Goal: Task Accomplishment & Management: Use online tool/utility

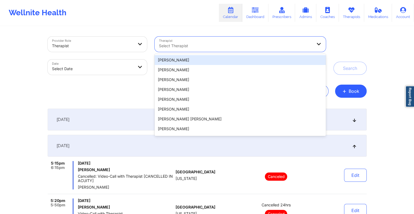
click at [203, 42] on div at bounding box center [235, 45] width 153 height 7
paste input "[PERSON_NAME]"
type input "[PERSON_NAME]"
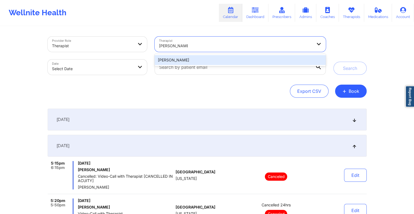
click at [172, 63] on div "[PERSON_NAME]" at bounding box center [240, 60] width 171 height 10
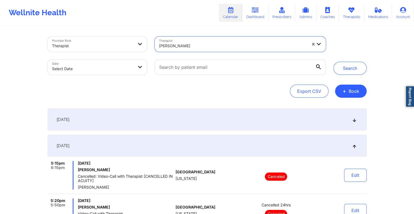
select select "2025-8"
select select "2025-9"
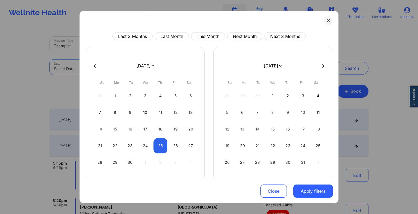
click at [138, 70] on body "Wellnite Health Calendar Dashboard Prescribers Admins Coaches Therapists Medica…" at bounding box center [209, 107] width 418 height 214
click at [275, 96] on div "1" at bounding box center [273, 95] width 14 height 15
select select "2025-9"
select select "2025-10"
select select "2025-9"
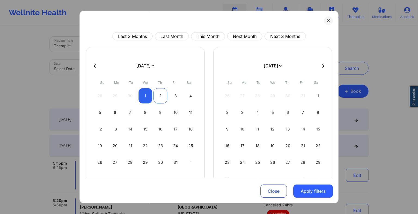
select select "2025-10"
click at [166, 96] on div "28 29 30 1 2 3 4" at bounding box center [145, 95] width 105 height 15
select select "2025-9"
select select "2025-10"
click at [163, 95] on div "2" at bounding box center [161, 95] width 14 height 15
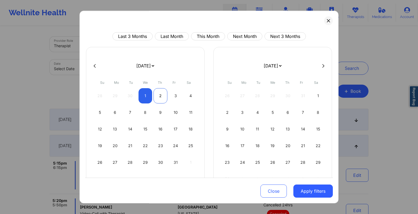
select select "2025-9"
select select "2025-10"
click at [308, 192] on button "Apply filters" at bounding box center [314, 190] width 40 height 13
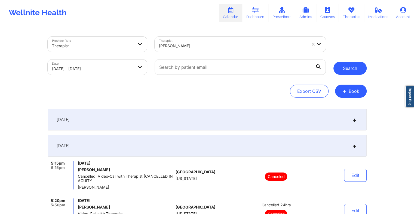
click at [345, 70] on button "Search" at bounding box center [350, 68] width 33 height 13
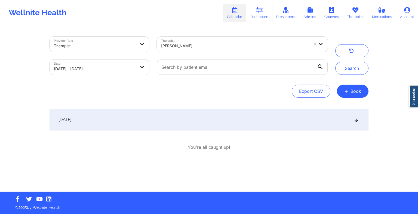
click at [191, 110] on div "[DATE]" at bounding box center [209, 119] width 319 height 22
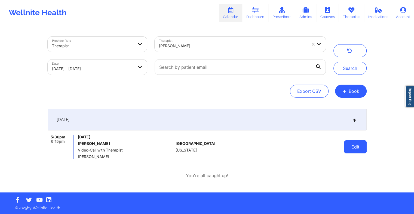
click at [355, 141] on button "Edit" at bounding box center [355, 146] width 23 height 13
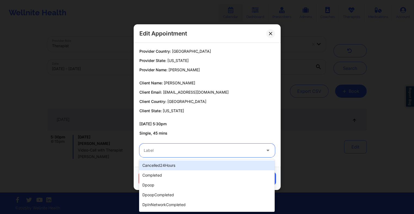
click at [166, 152] on div at bounding box center [203, 150] width 118 height 7
click at [165, 168] on div "cancelled24Hours" at bounding box center [207, 165] width 136 height 10
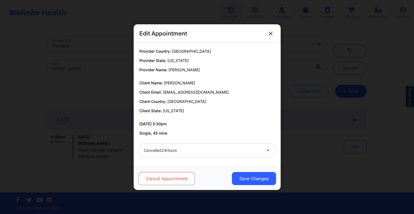
click at [171, 183] on button "Cancel Appointment" at bounding box center [166, 178] width 56 height 13
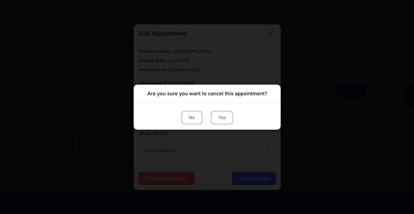
click at [221, 116] on button "Yes" at bounding box center [222, 117] width 22 height 13
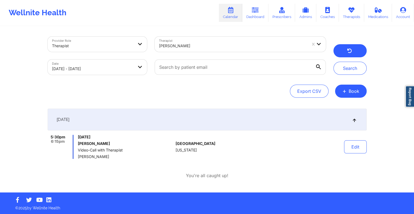
click at [344, 51] on button "button" at bounding box center [350, 50] width 33 height 13
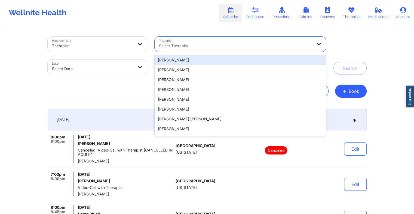
click at [163, 45] on div at bounding box center [235, 45] width 153 height 7
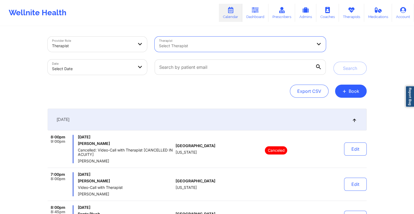
drag, startPoint x: 163, startPoint y: 45, endPoint x: 159, endPoint y: 45, distance: 4.1
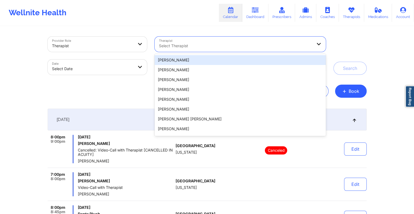
paste input "[PERSON_NAME]"
type input "[PERSON_NAME]"
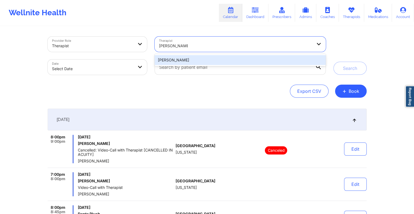
click at [173, 63] on div "[PERSON_NAME]" at bounding box center [240, 60] width 171 height 10
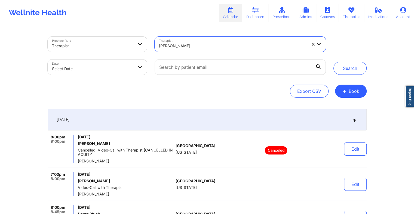
select select "2025-8"
select select "2025-9"
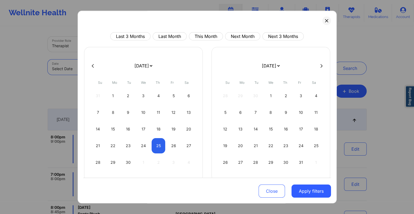
click at [132, 73] on body "Wellnite Health Calendar Dashboard Prescribers Admins Coaches Therapists Medica…" at bounding box center [207, 107] width 414 height 214
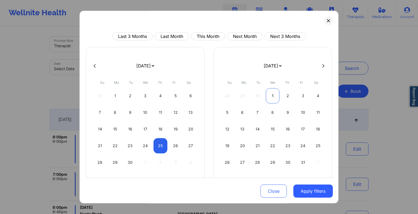
click at [274, 102] on div "1" at bounding box center [273, 95] width 14 height 15
select select "2025-9"
select select "2025-10"
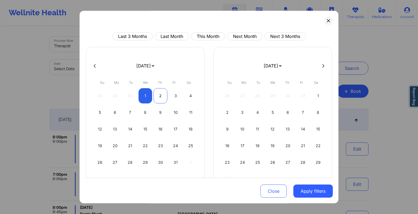
select select "2025-9"
select select "2025-10"
click at [167, 91] on div "28 29 30 1 2 3 4" at bounding box center [145, 95] width 105 height 15
select select "2025-9"
select select "2025-10"
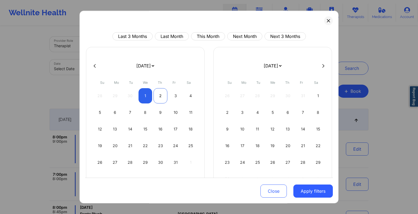
click at [162, 96] on div "2" at bounding box center [161, 95] width 14 height 15
select select "2025-9"
select select "2025-10"
click at [307, 196] on button "Apply filters" at bounding box center [314, 190] width 40 height 13
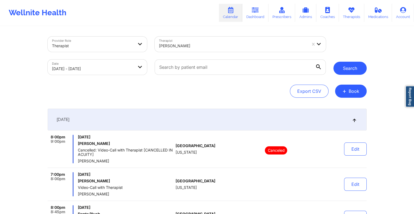
click at [347, 69] on button "Search" at bounding box center [350, 68] width 33 height 13
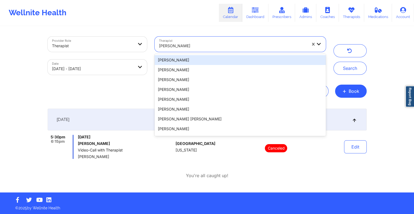
click at [179, 43] on div at bounding box center [233, 45] width 148 height 7
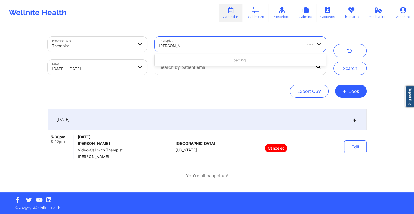
type input "[PERSON_NAME]"
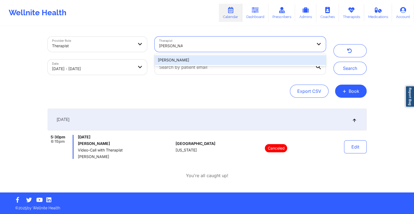
click at [207, 59] on div "[PERSON_NAME]" at bounding box center [240, 60] width 171 height 10
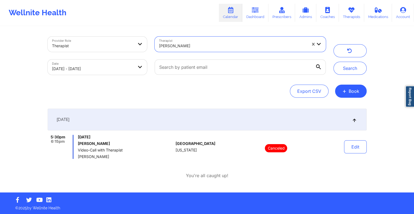
select select "2025-9"
select select "2025-10"
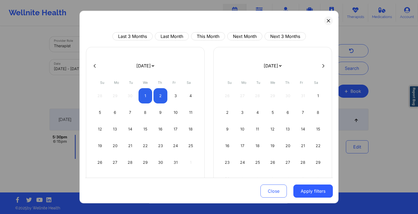
click at [92, 67] on button at bounding box center [94, 65] width 5 height 5
select select "2025-8"
select select "2025-9"
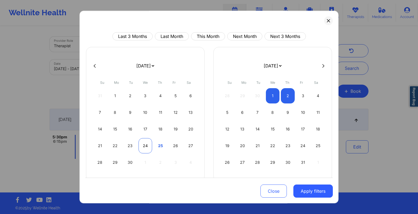
click at [143, 143] on div "24" at bounding box center [146, 145] width 14 height 15
select select "2025-8"
select select "2025-9"
select select "2025-8"
select select "2025-9"
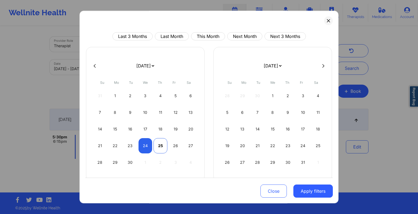
click at [161, 148] on div "25" at bounding box center [161, 145] width 14 height 15
select select "2025-8"
select select "2025-9"
click at [302, 186] on button "Apply filters" at bounding box center [314, 190] width 40 height 13
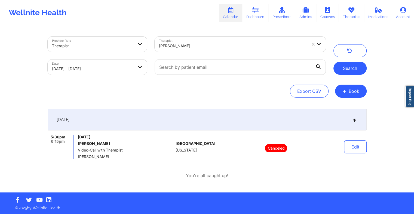
click at [345, 68] on button "Search" at bounding box center [350, 68] width 33 height 13
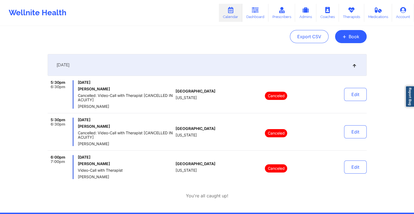
scroll to position [55, 0]
